Goal: Find specific page/section: Find specific page/section

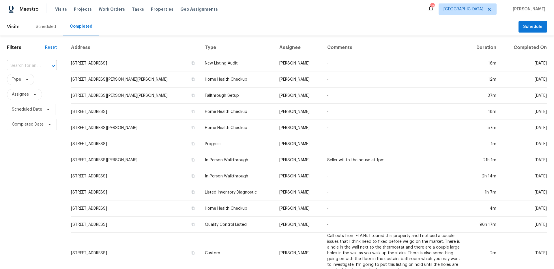
click at [48, 67] on div at bounding box center [49, 66] width 15 height 8
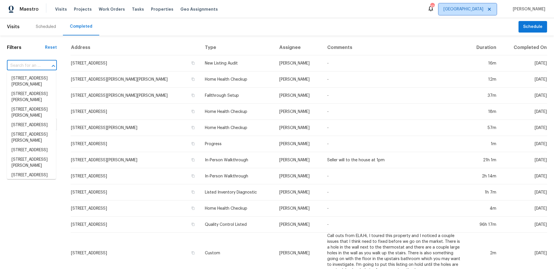
click at [487, 6] on span "[GEOGRAPHIC_DATA]" at bounding box center [467, 9] width 58 height 12
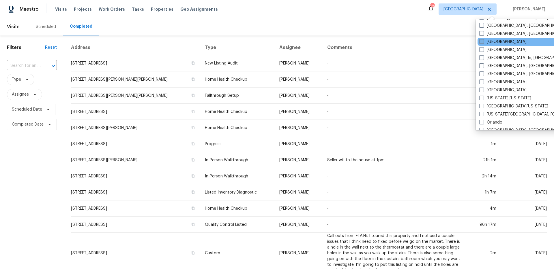
scroll to position [220, 0]
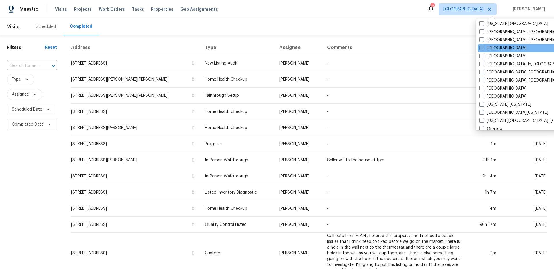
click at [482, 47] on span at bounding box center [481, 48] width 5 height 5
click at [482, 47] on input "[GEOGRAPHIC_DATA]" at bounding box center [481, 47] width 4 height 4
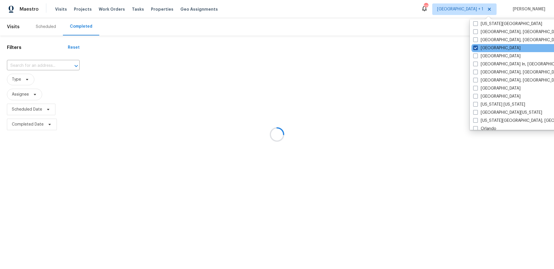
click at [480, 47] on label "[GEOGRAPHIC_DATA]" at bounding box center [496, 48] width 47 height 6
click at [477, 47] on input "[GEOGRAPHIC_DATA]" at bounding box center [475, 47] width 4 height 4
checkbox input "false"
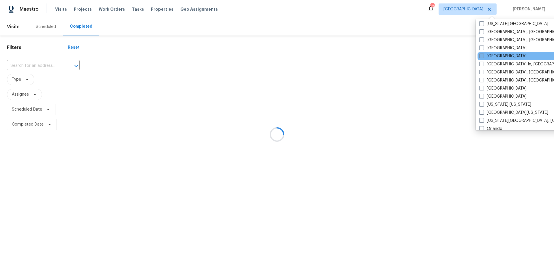
click at [480, 54] on span at bounding box center [481, 56] width 5 height 5
click at [480, 54] on input "[GEOGRAPHIC_DATA]" at bounding box center [481, 55] width 4 height 4
checkbox input "true"
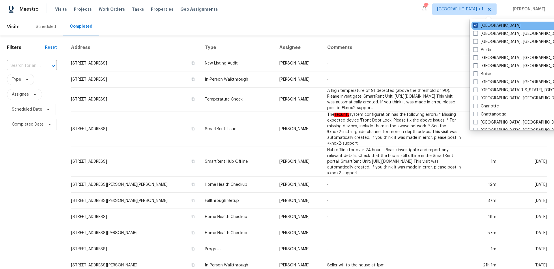
click at [481, 28] on label "[GEOGRAPHIC_DATA]" at bounding box center [496, 26] width 47 height 6
click at [477, 27] on input "[GEOGRAPHIC_DATA]" at bounding box center [475, 25] width 4 height 4
checkbox input "false"
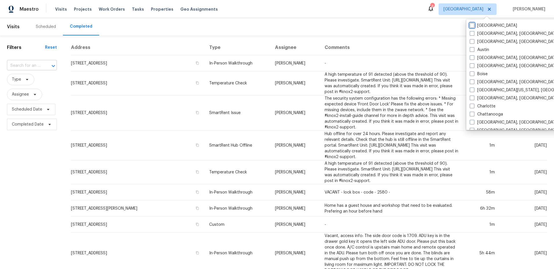
click at [42, 63] on div at bounding box center [49, 66] width 15 height 8
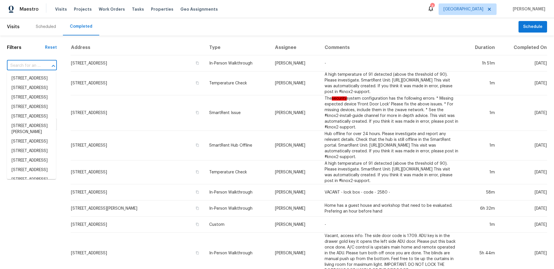
paste input "[STREET_ADDRESS]"
type input "[STREET_ADDRESS]"
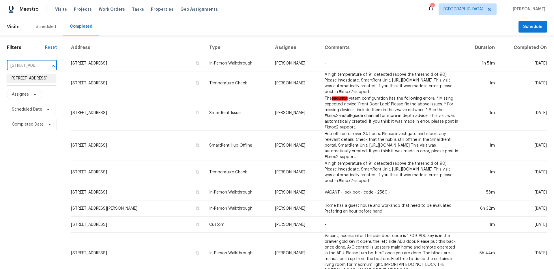
click at [35, 77] on li "[STREET_ADDRESS]" at bounding box center [31, 79] width 49 height 10
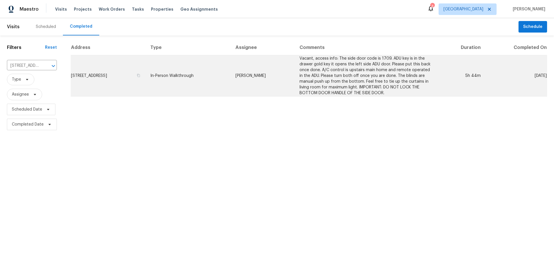
click at [220, 82] on td "In-Person Walkthrough" at bounding box center [188, 75] width 85 height 41
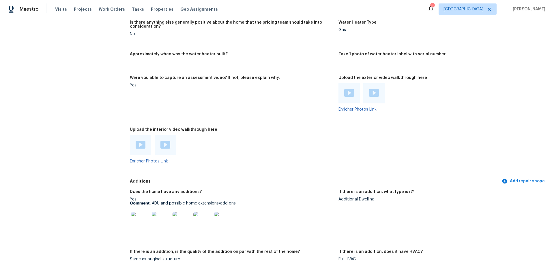
scroll to position [1197, 0]
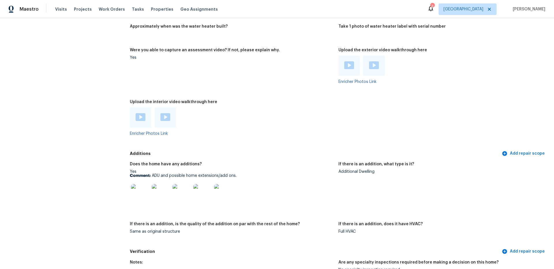
click at [142, 116] on img at bounding box center [141, 117] width 10 height 8
click at [166, 116] on img at bounding box center [165, 117] width 10 height 8
click at [376, 61] on div at bounding box center [373, 66] width 21 height 20
click at [375, 61] on img at bounding box center [374, 65] width 10 height 8
click at [374, 62] on img at bounding box center [374, 65] width 10 height 8
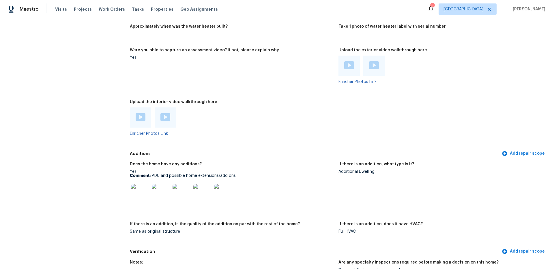
click at [348, 64] on img at bounding box center [349, 65] width 10 height 8
click at [369, 64] on img at bounding box center [374, 65] width 10 height 8
